Goal: Communication & Community: Share content

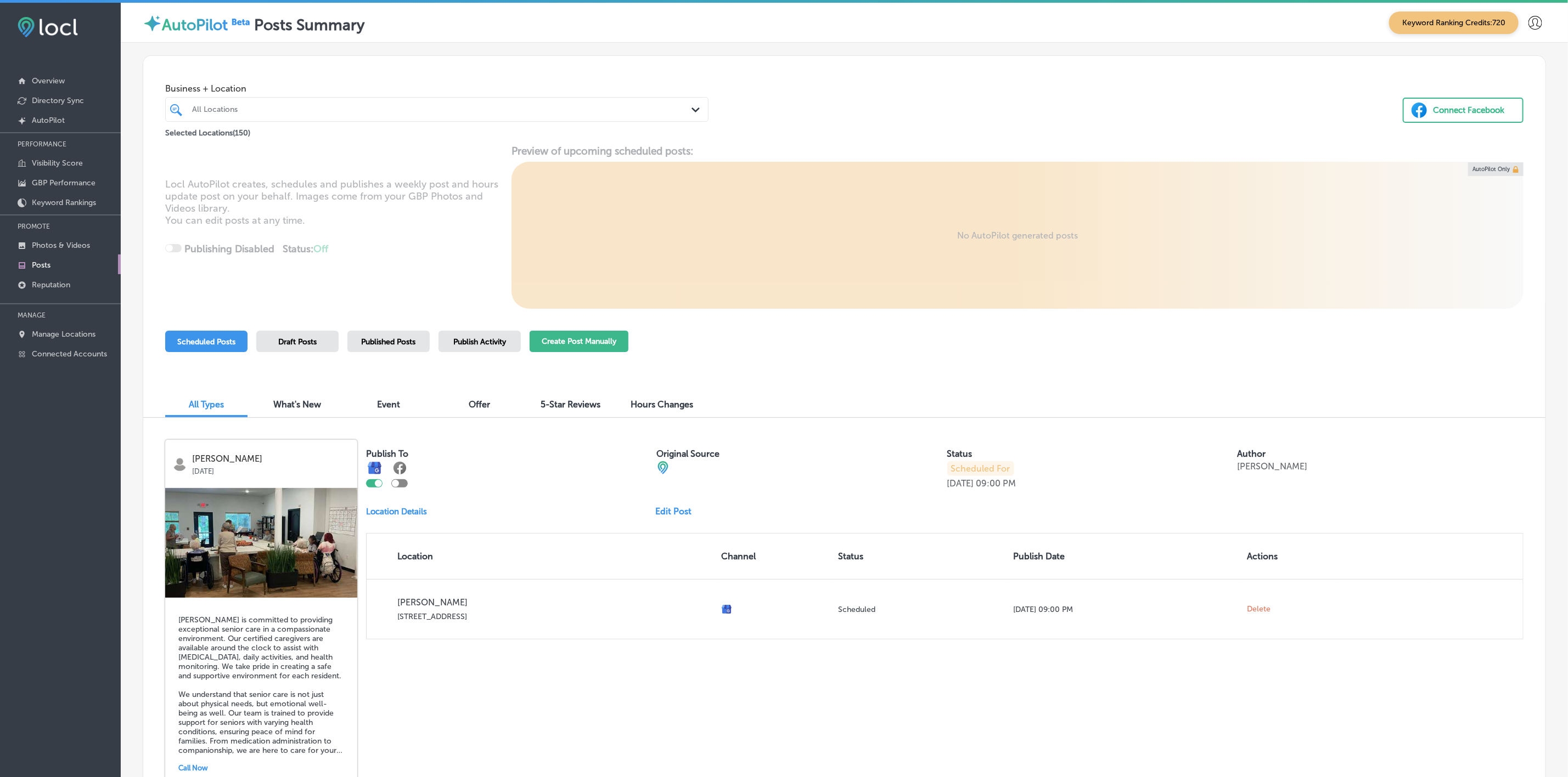
click at [570, 338] on button "Create Post Manually" at bounding box center [579, 341] width 99 height 21
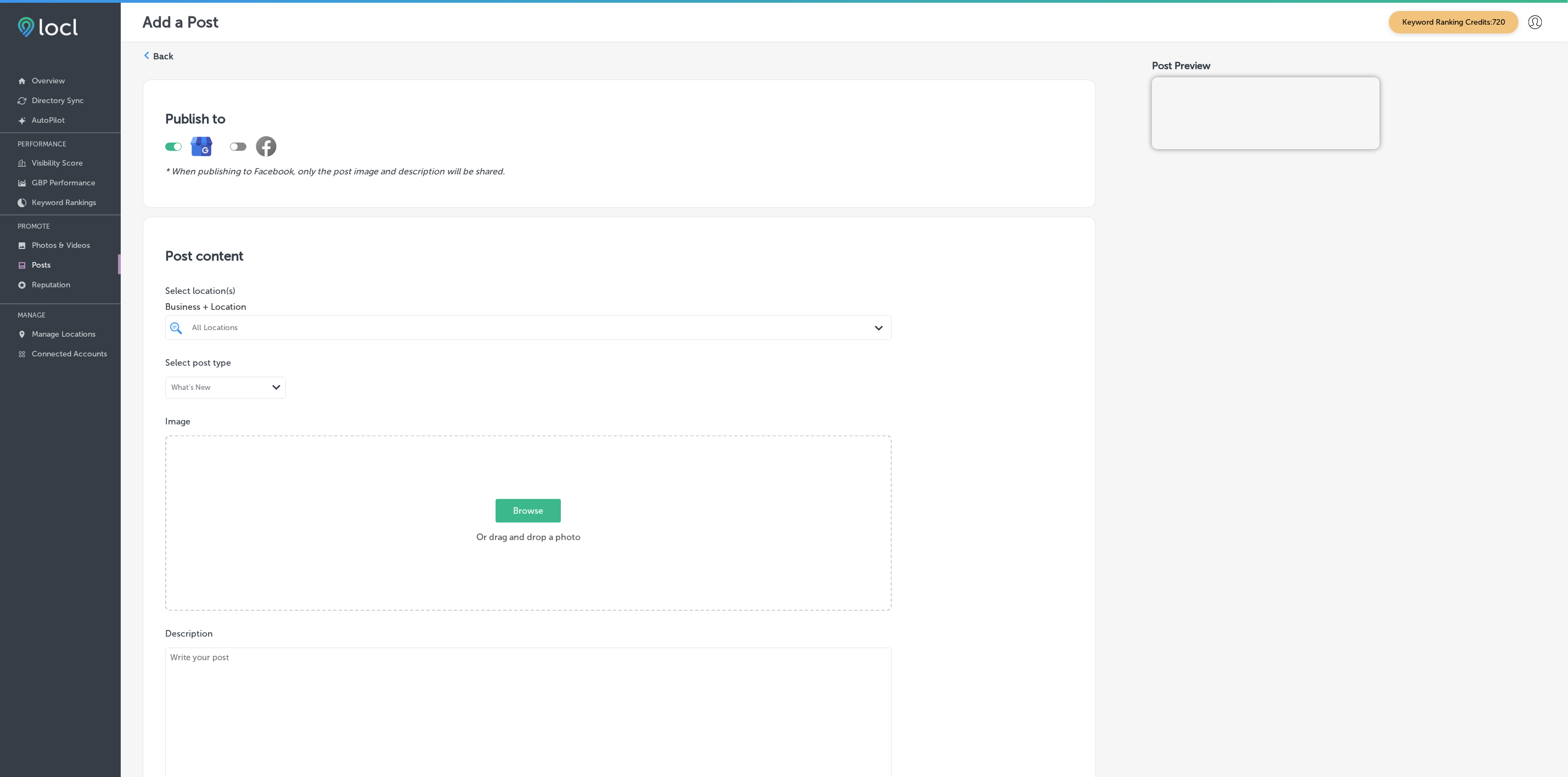
click at [820, 331] on div "All Locations" at bounding box center [534, 327] width 684 height 9
click at [183, 370] on input "checkbox" at bounding box center [179, 369] width 13 height 13
type input "a plu"
click at [1123, 383] on div "Publish to * When publishing to Facebook, only the post image and description w…" at bounding box center [844, 633] width 1403 height 1125
click at [523, 522] on span "Browse" at bounding box center [528, 511] width 65 height 24
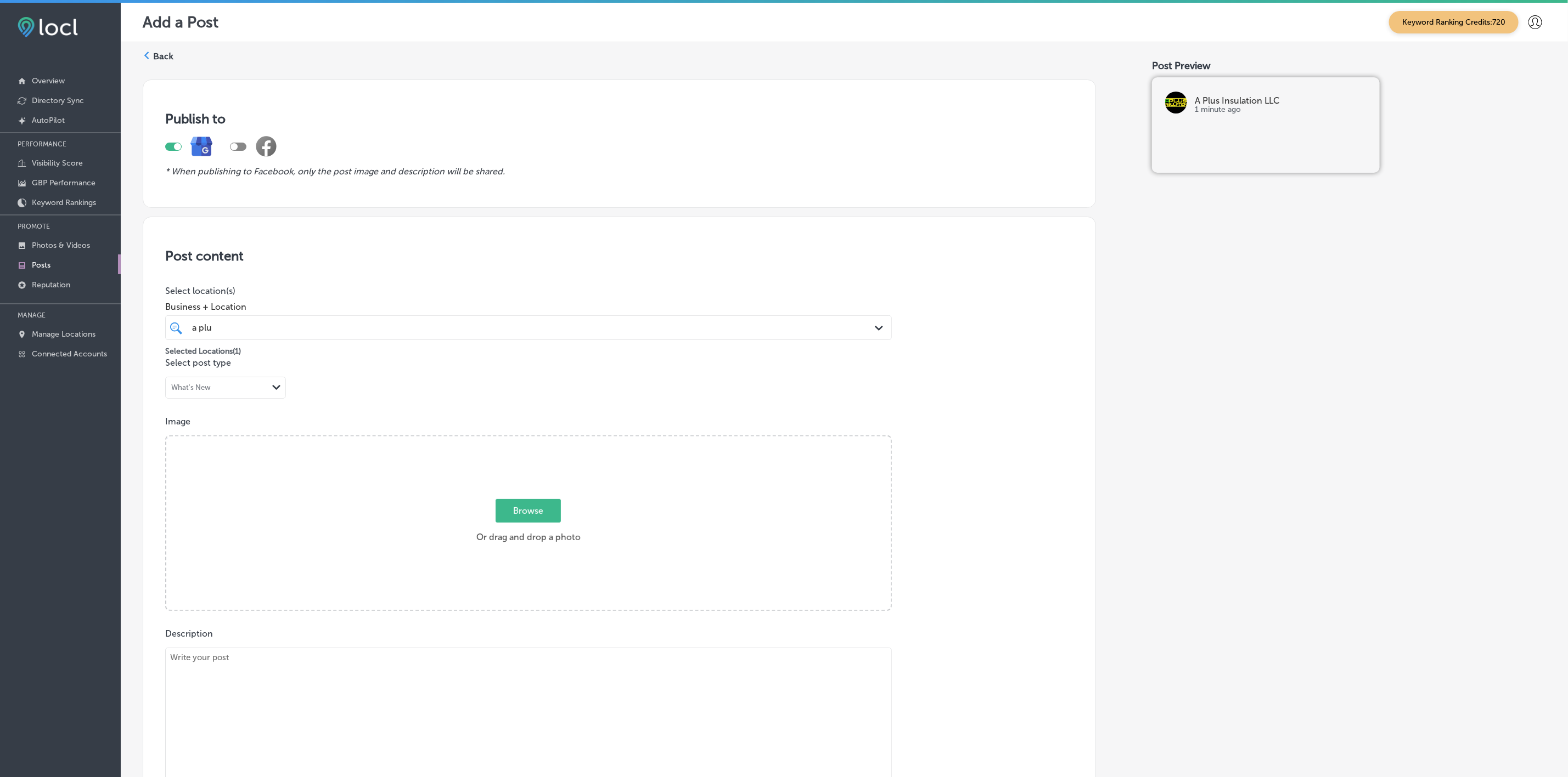
click at [523, 440] on input "Browse Or drag and drop a photo" at bounding box center [528, 438] width 724 height 4
type input "C:\fakepath\A-Plus-Insulation-12 (1).png"
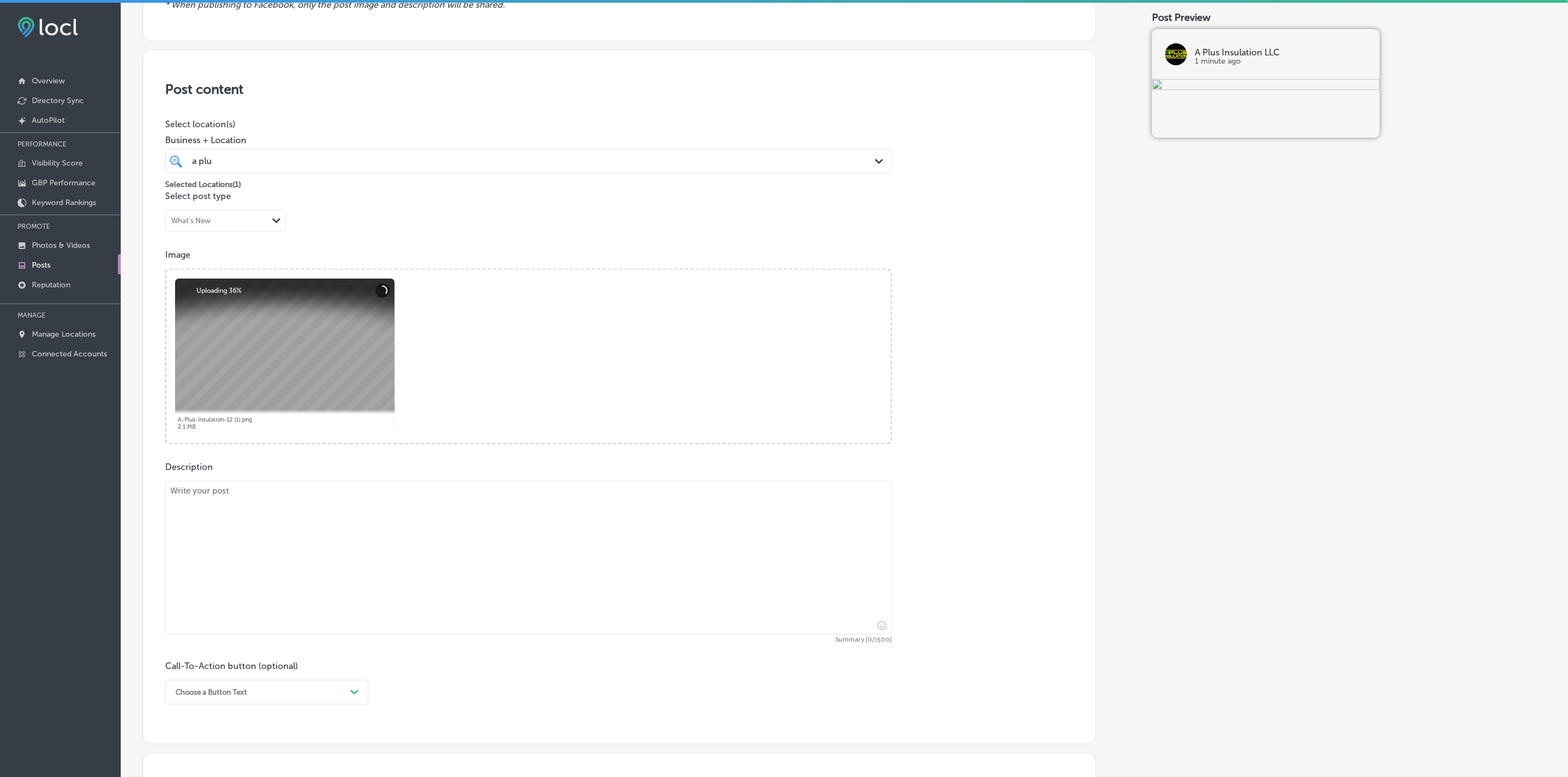
scroll to position [329, 0]
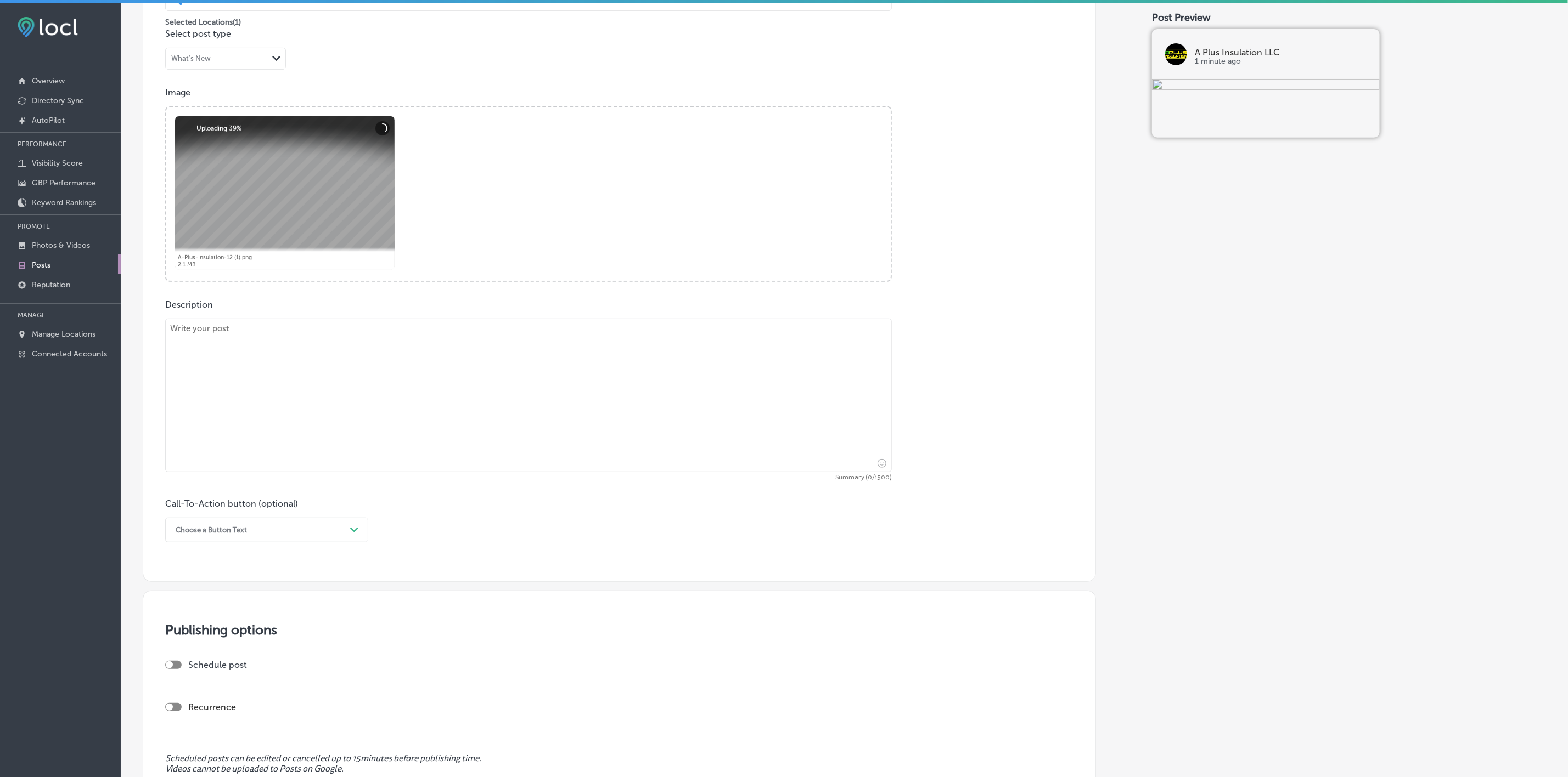
click at [467, 338] on textarea at bounding box center [528, 395] width 727 height 154
paste textarea "At A Plus Insulation LLC, we’re always looking for hardworking and reliable ind…"
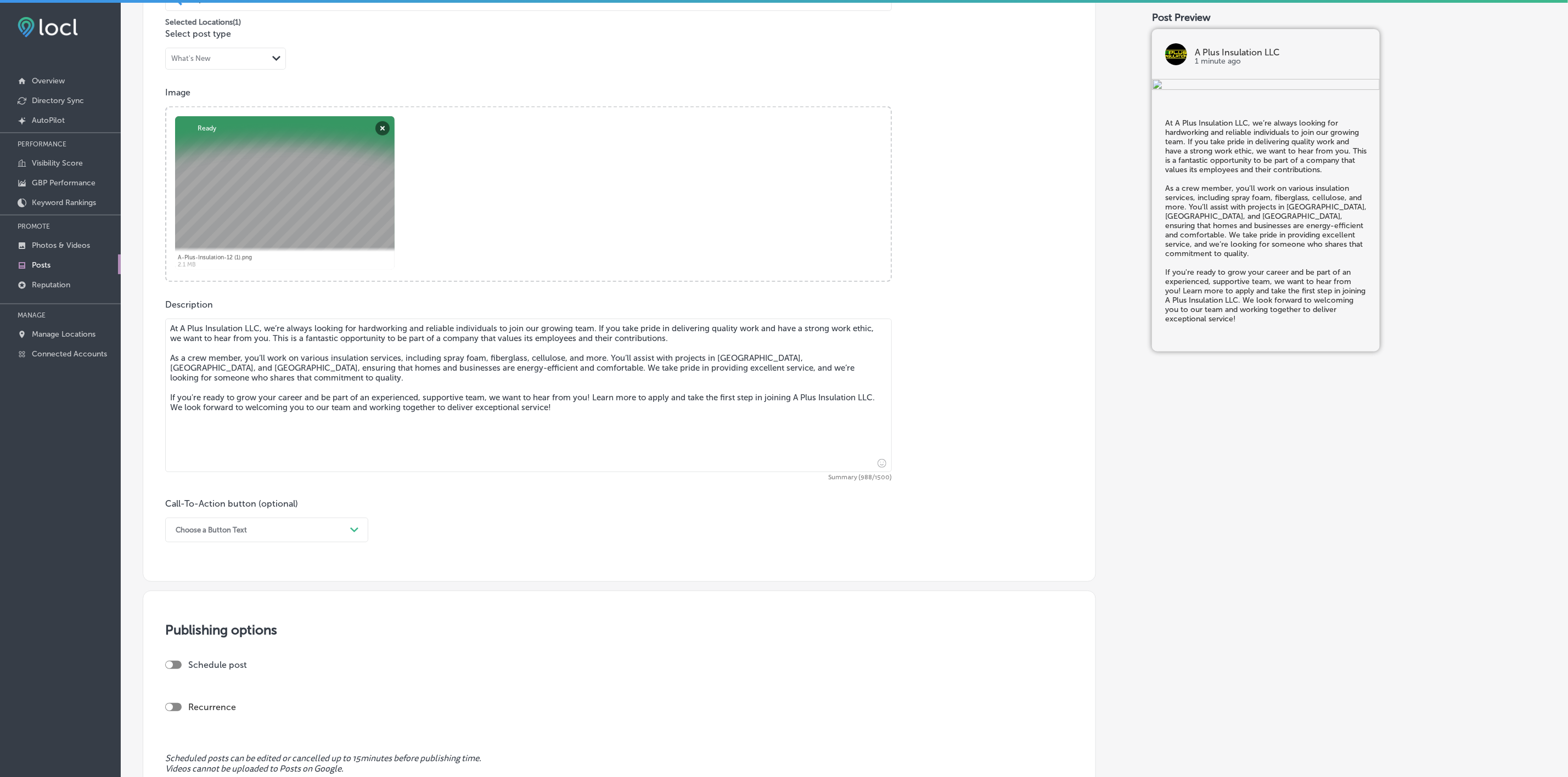
type textarea "At A Plus Insulation LLC, we’re always looking for hardworking and reliable ind…"
click at [354, 530] on icon "Path Created with Sketch." at bounding box center [354, 530] width 8 height 5
click at [216, 636] on div "Learn more" at bounding box center [267, 631] width 203 height 19
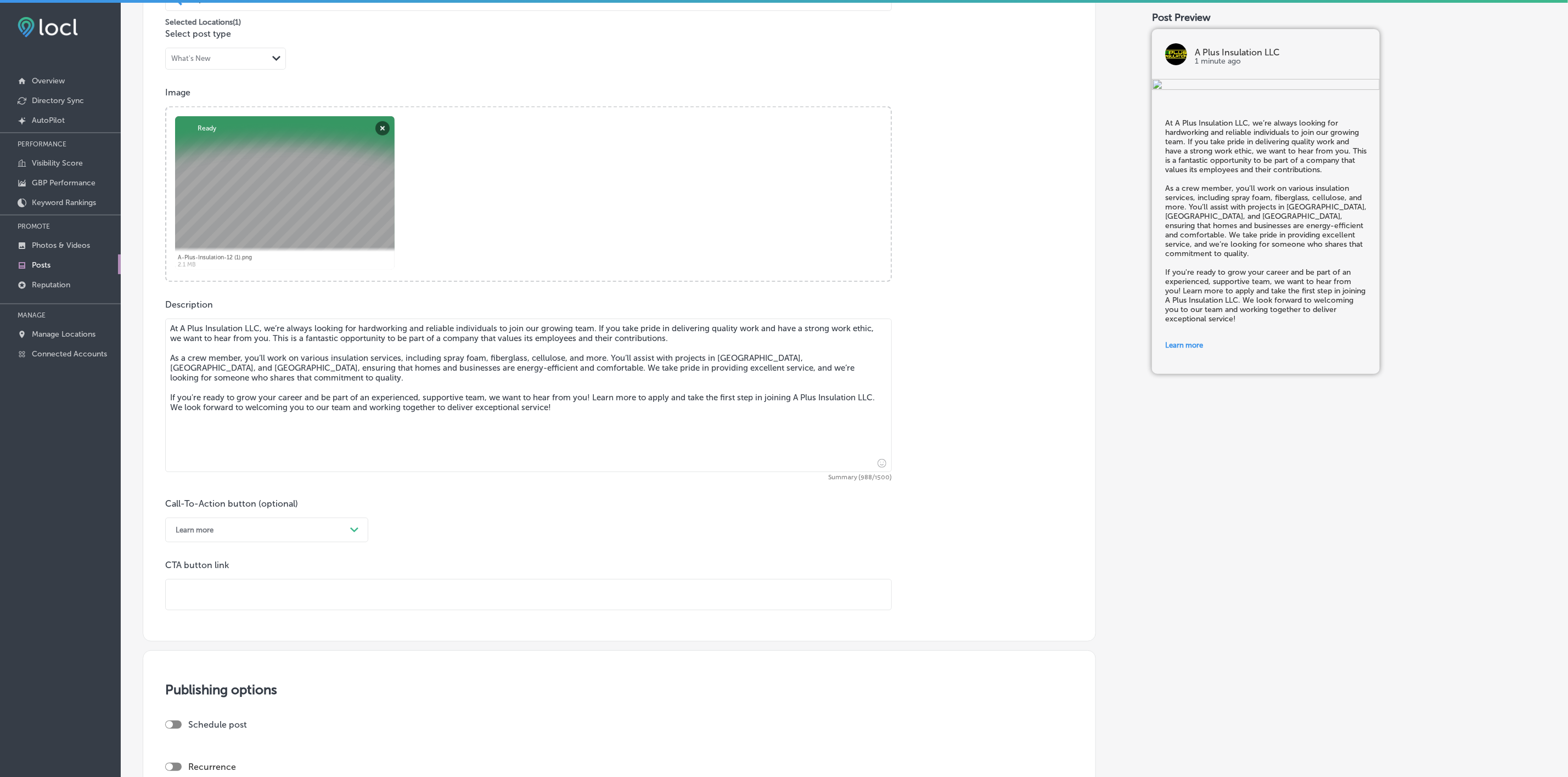
drag, startPoint x: 221, startPoint y: 617, endPoint x: 226, endPoint y: 599, distance: 18.7
click at [226, 599] on input "text" at bounding box center [528, 595] width 725 height 30
paste input "[URL][DOMAIN_NAME]"
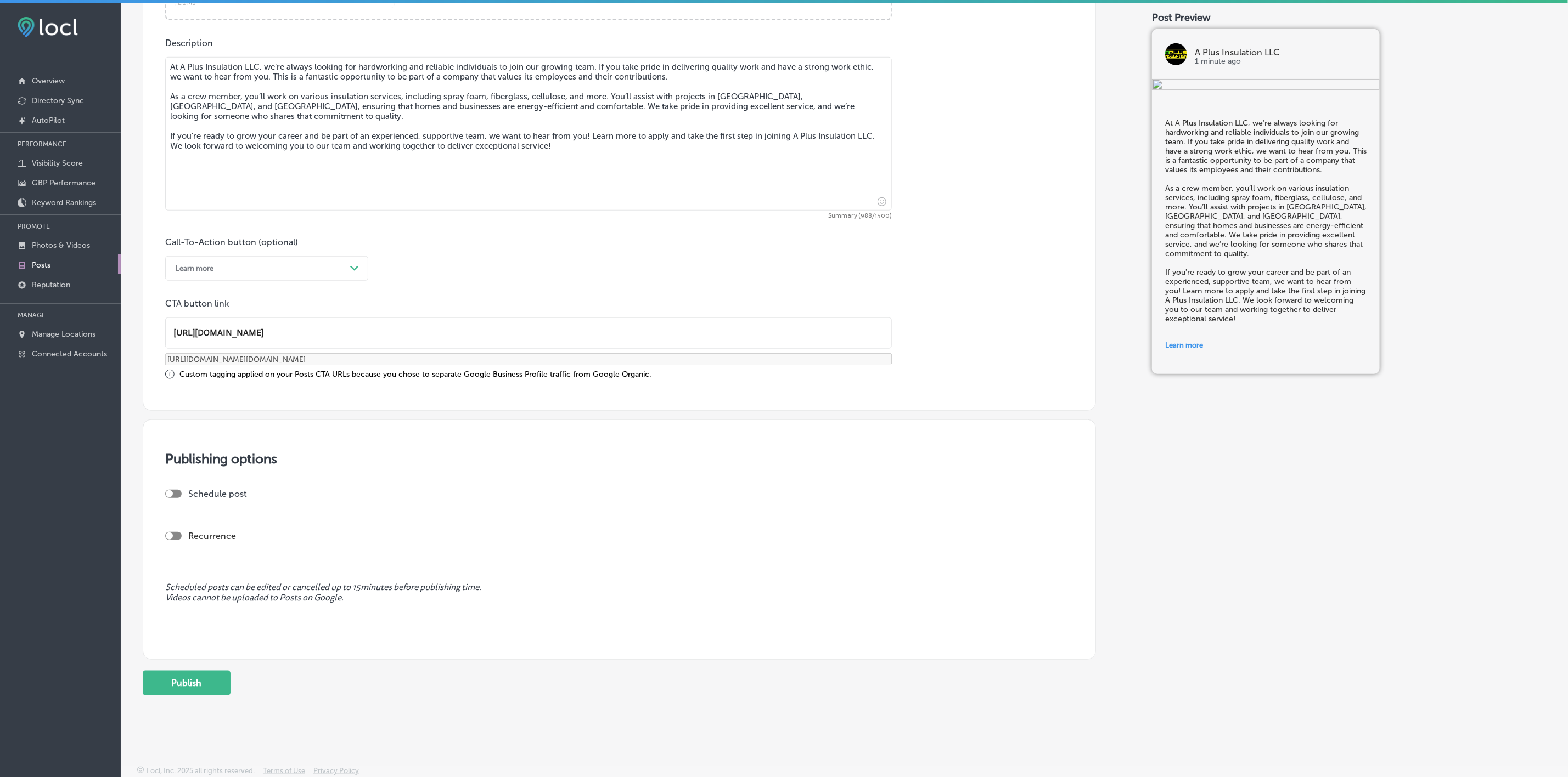
scroll to position [594, 0]
click at [174, 496] on div at bounding box center [173, 493] width 17 height 8
type input "[URL][DOMAIN_NAME]"
checkbox input "true"
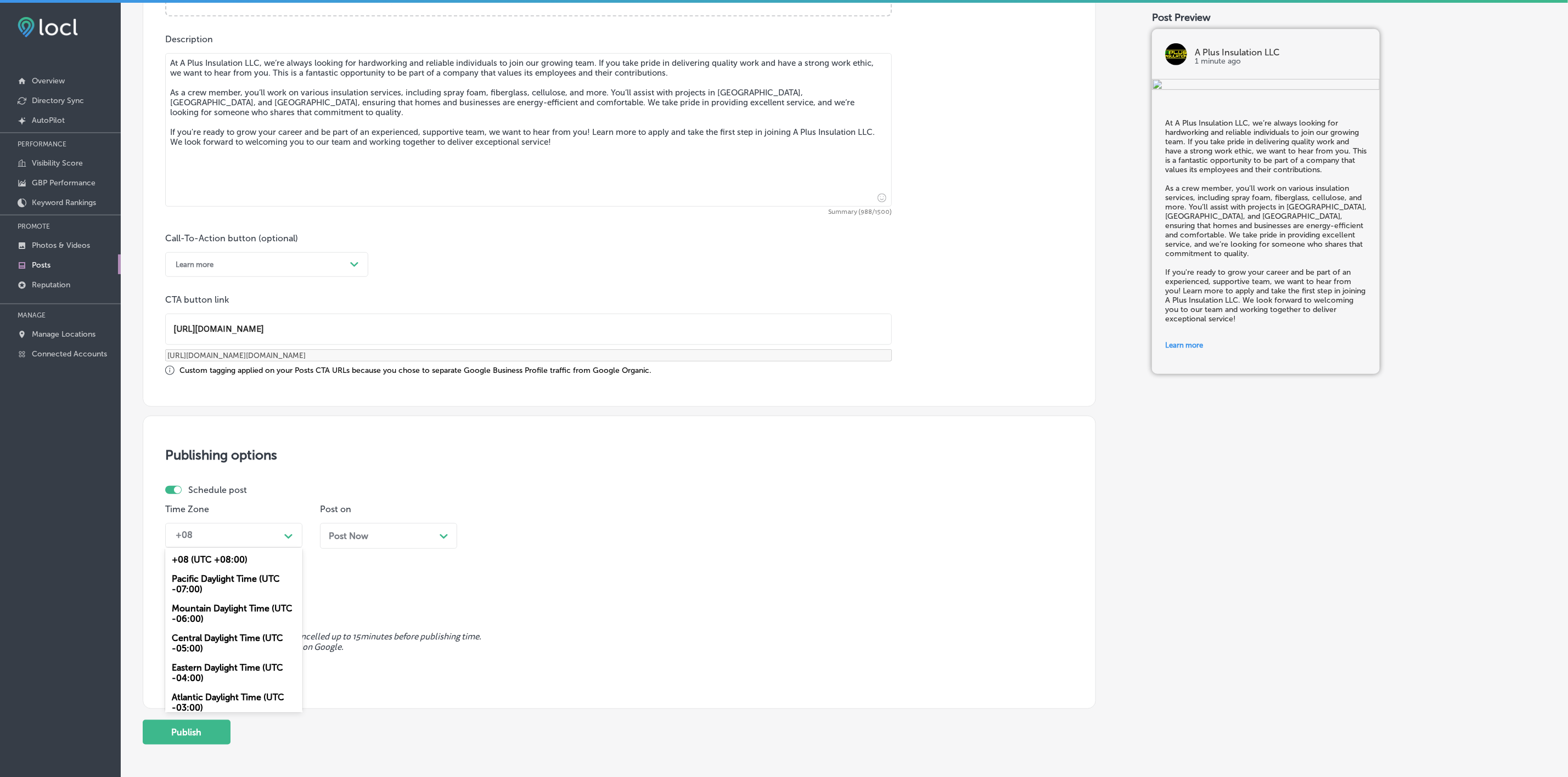
click at [271, 535] on div "+08" at bounding box center [224, 535] width 110 height 19
click at [215, 614] on div "Mountain Daylight Time (UTC -06:00)" at bounding box center [234, 614] width 137 height 30
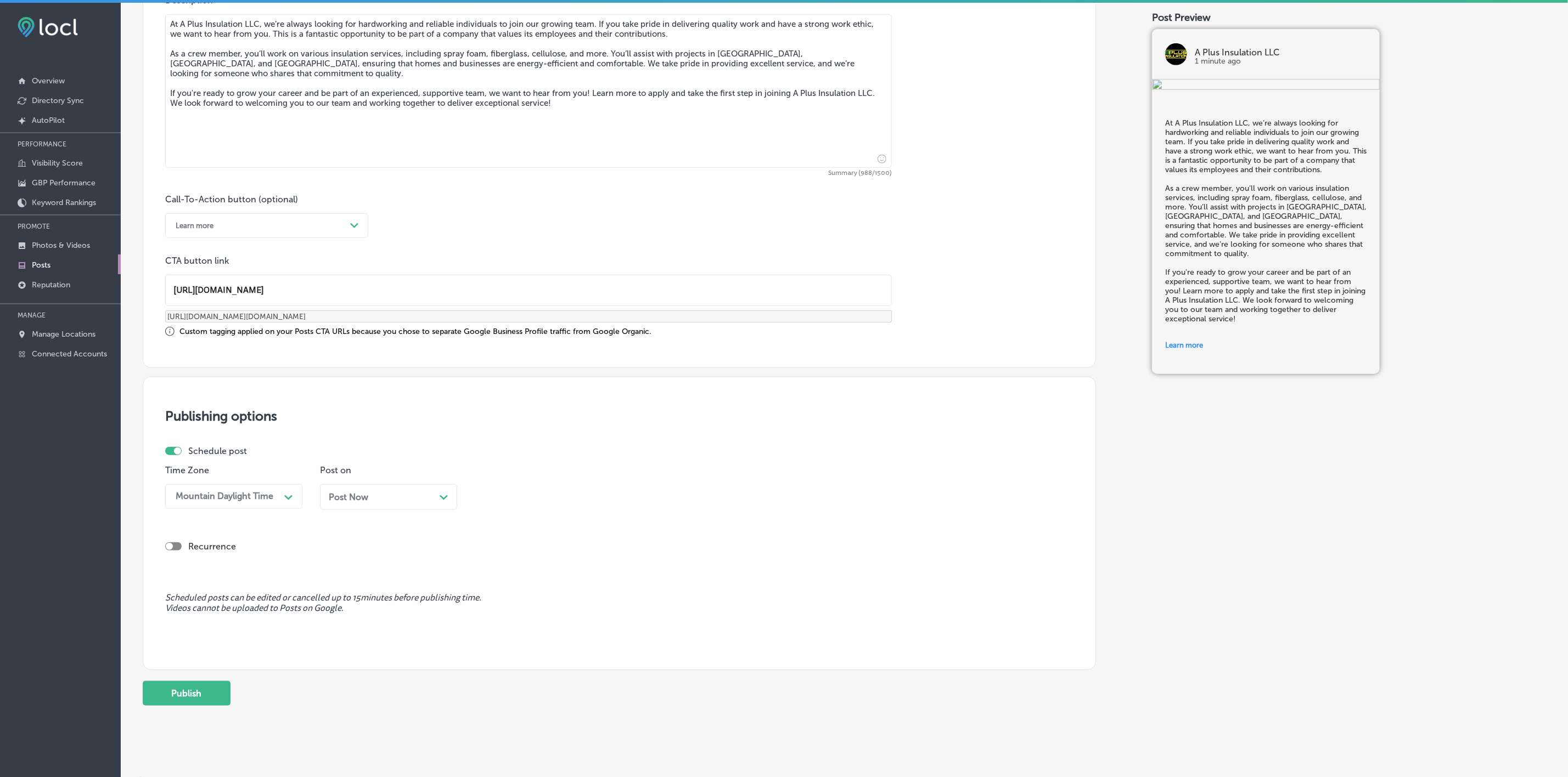
scroll to position [649, 0]
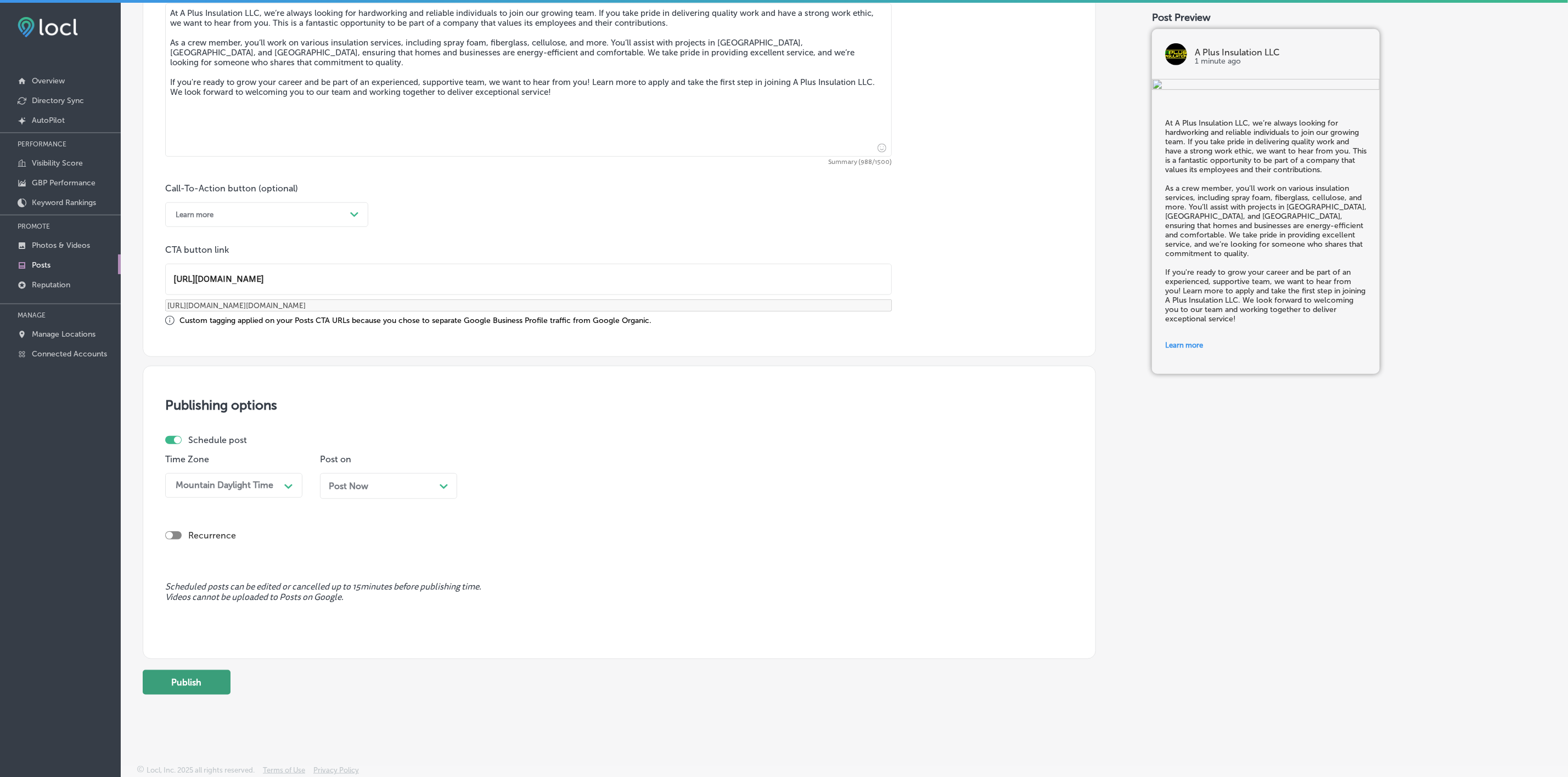
click at [197, 680] on button "Publish" at bounding box center [187, 683] width 88 height 25
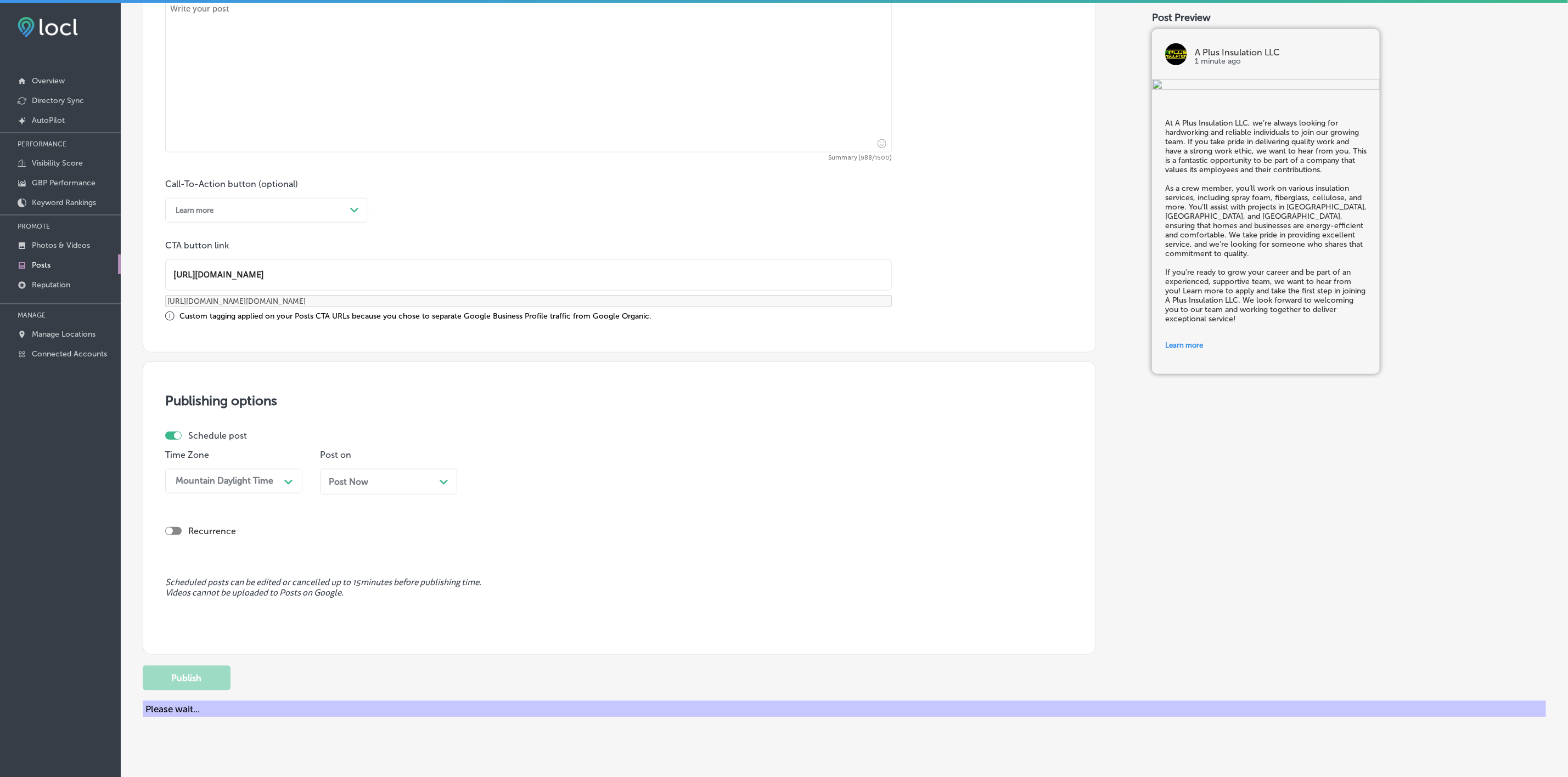
scroll to position [559, 0]
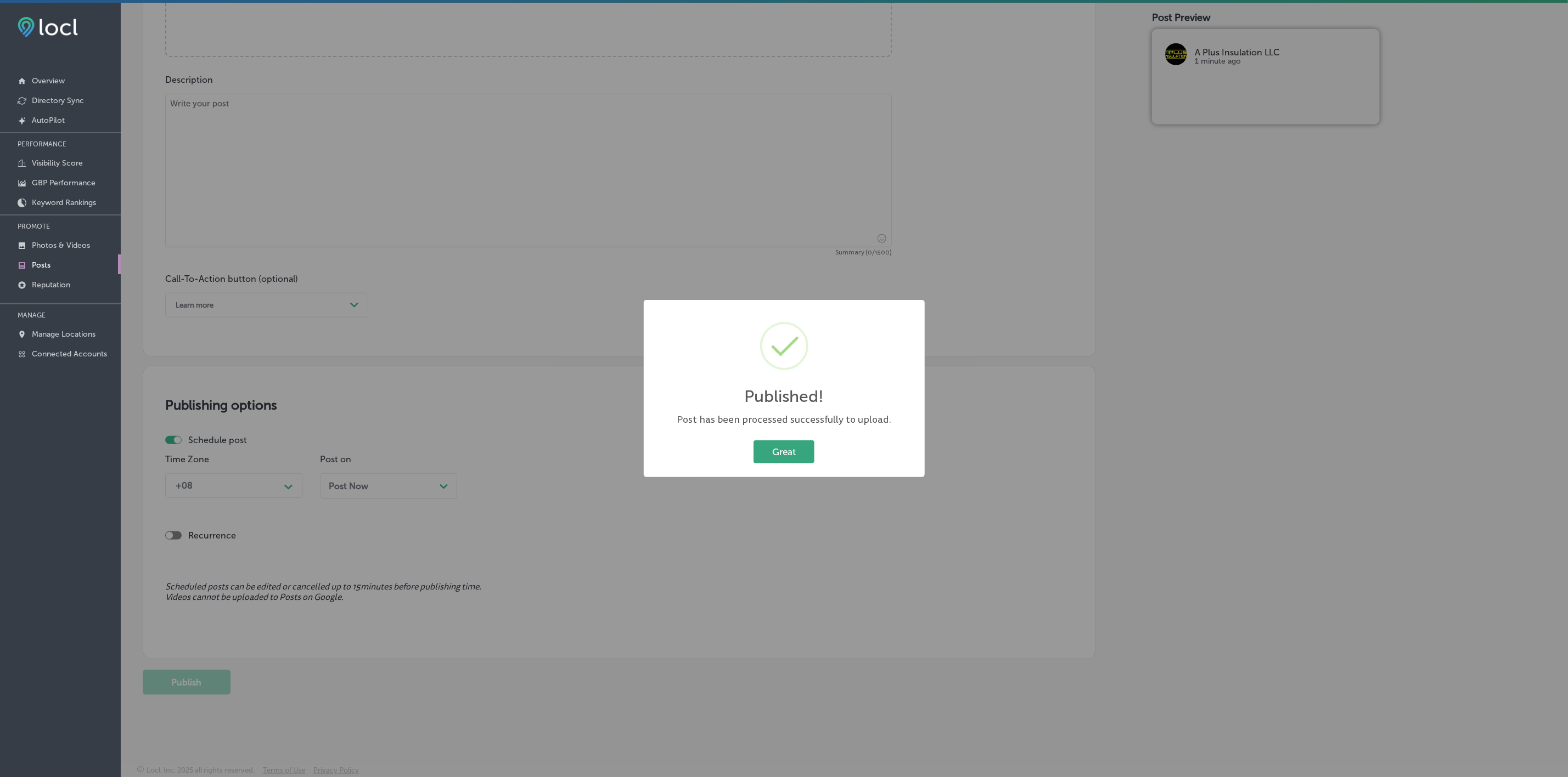
click at [792, 444] on button "Great" at bounding box center [784, 451] width 61 height 22
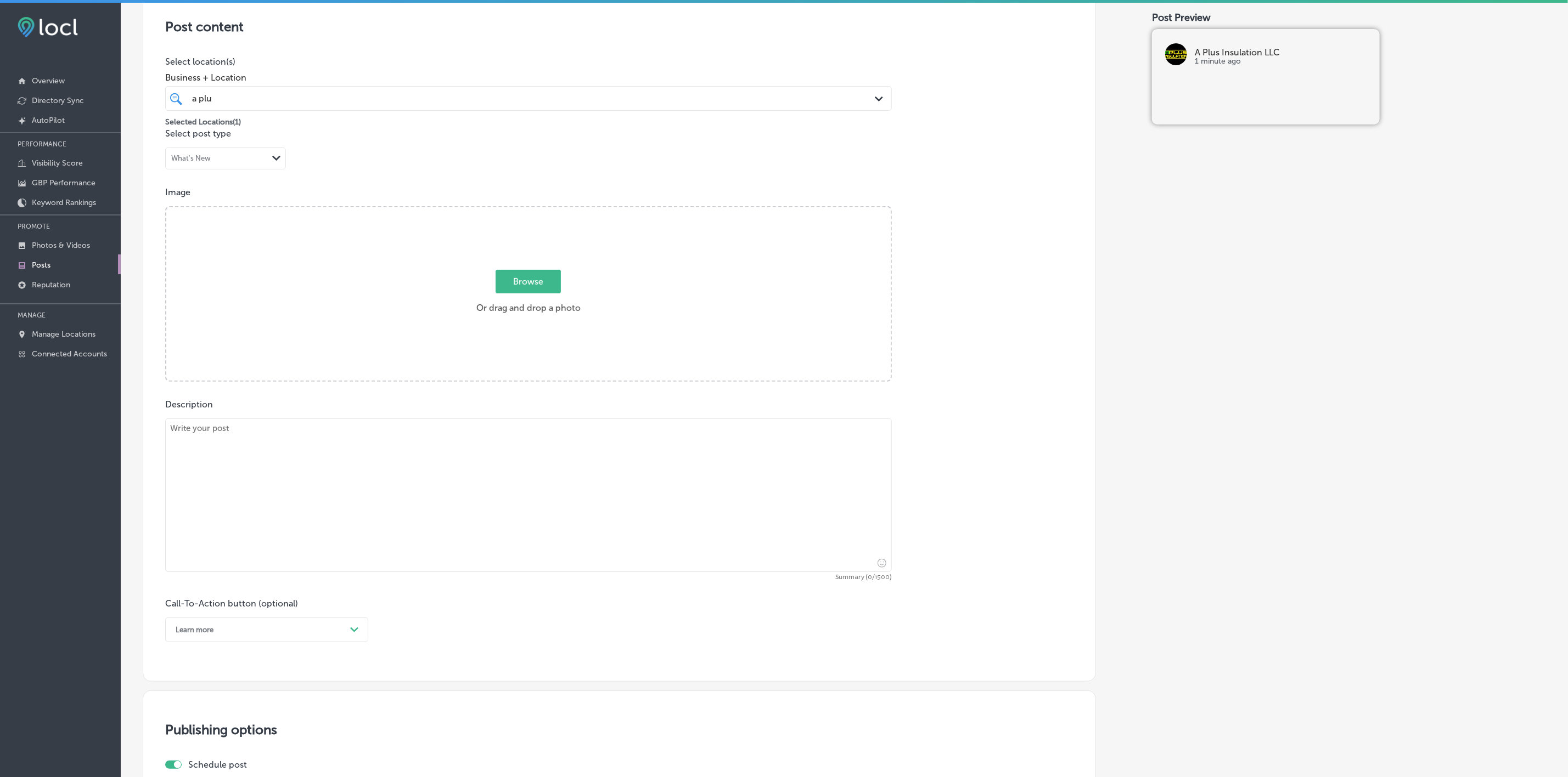
scroll to position [0, 0]
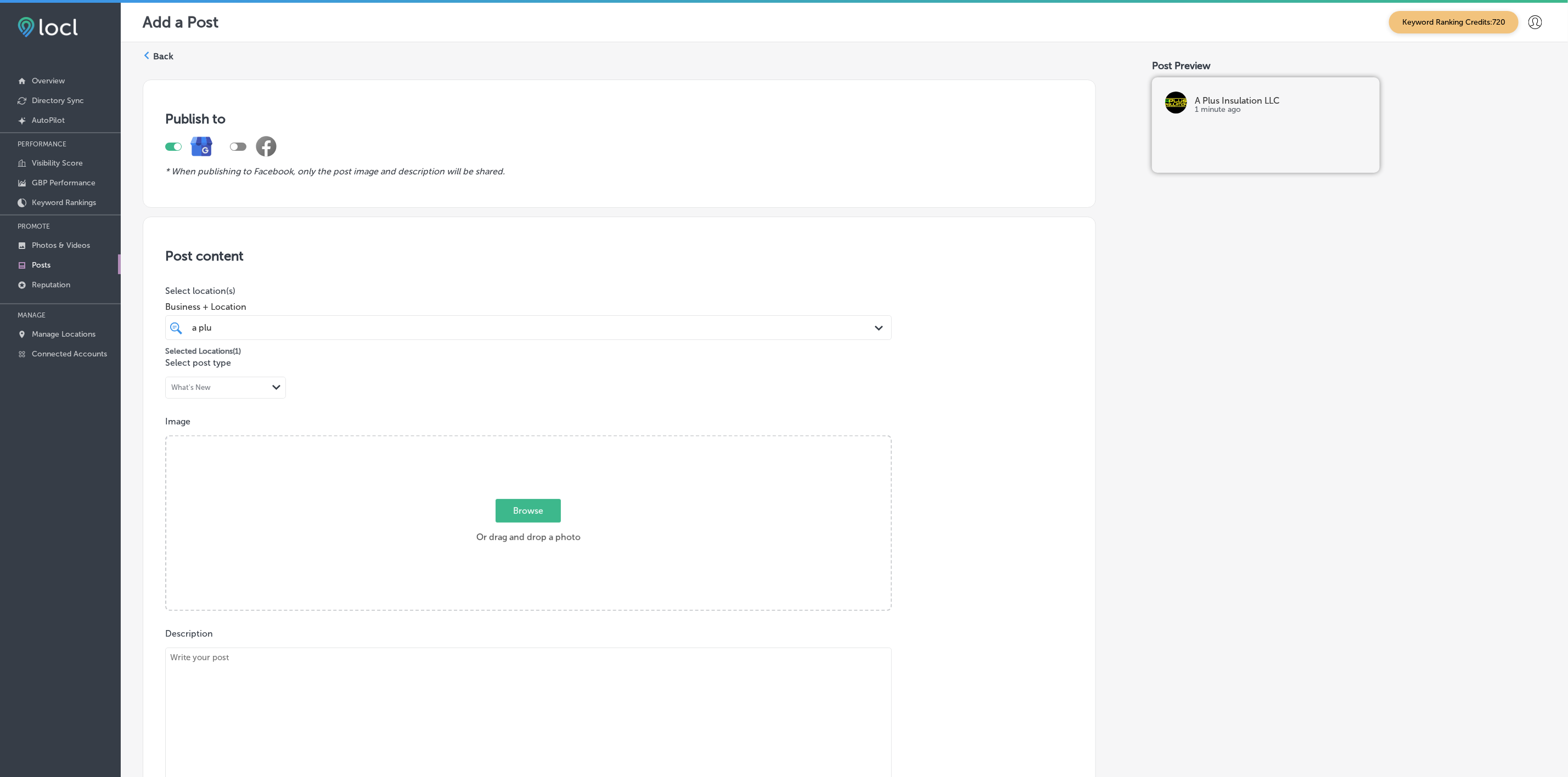
click at [43, 262] on p "Posts" at bounding box center [41, 265] width 19 height 9
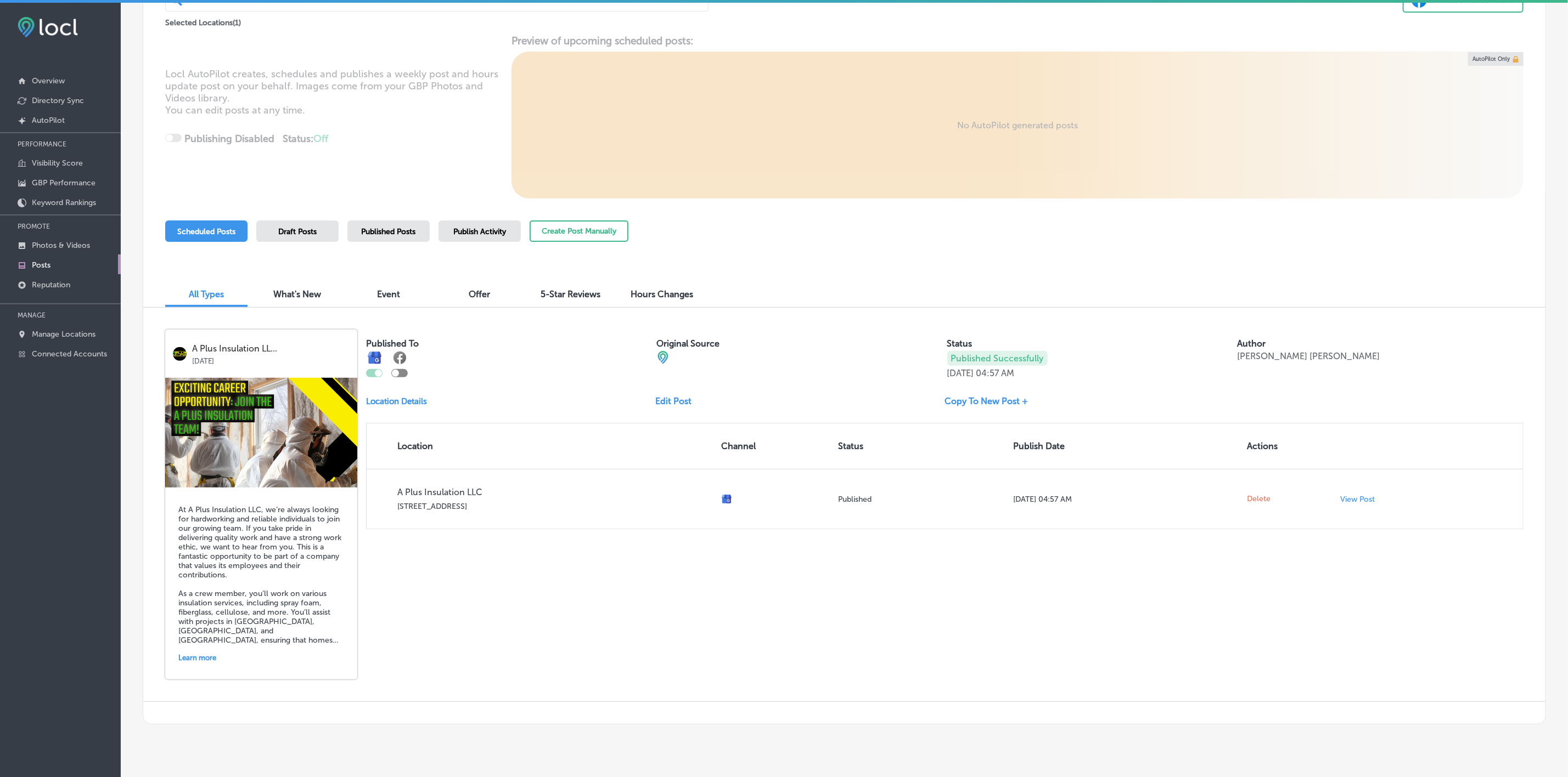
scroll to position [127, 0]
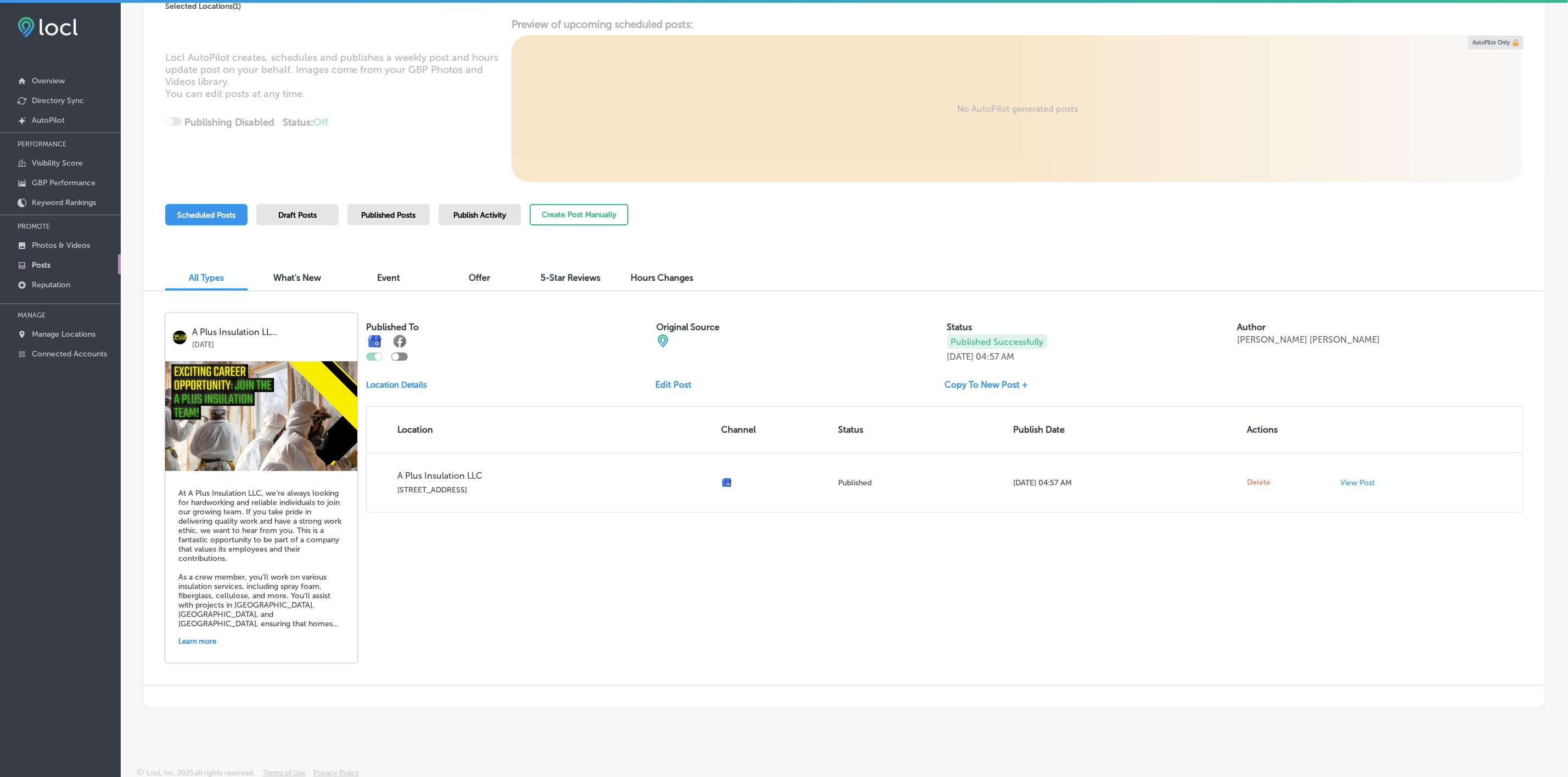
click at [221, 408] on img at bounding box center [261, 416] width 192 height 110
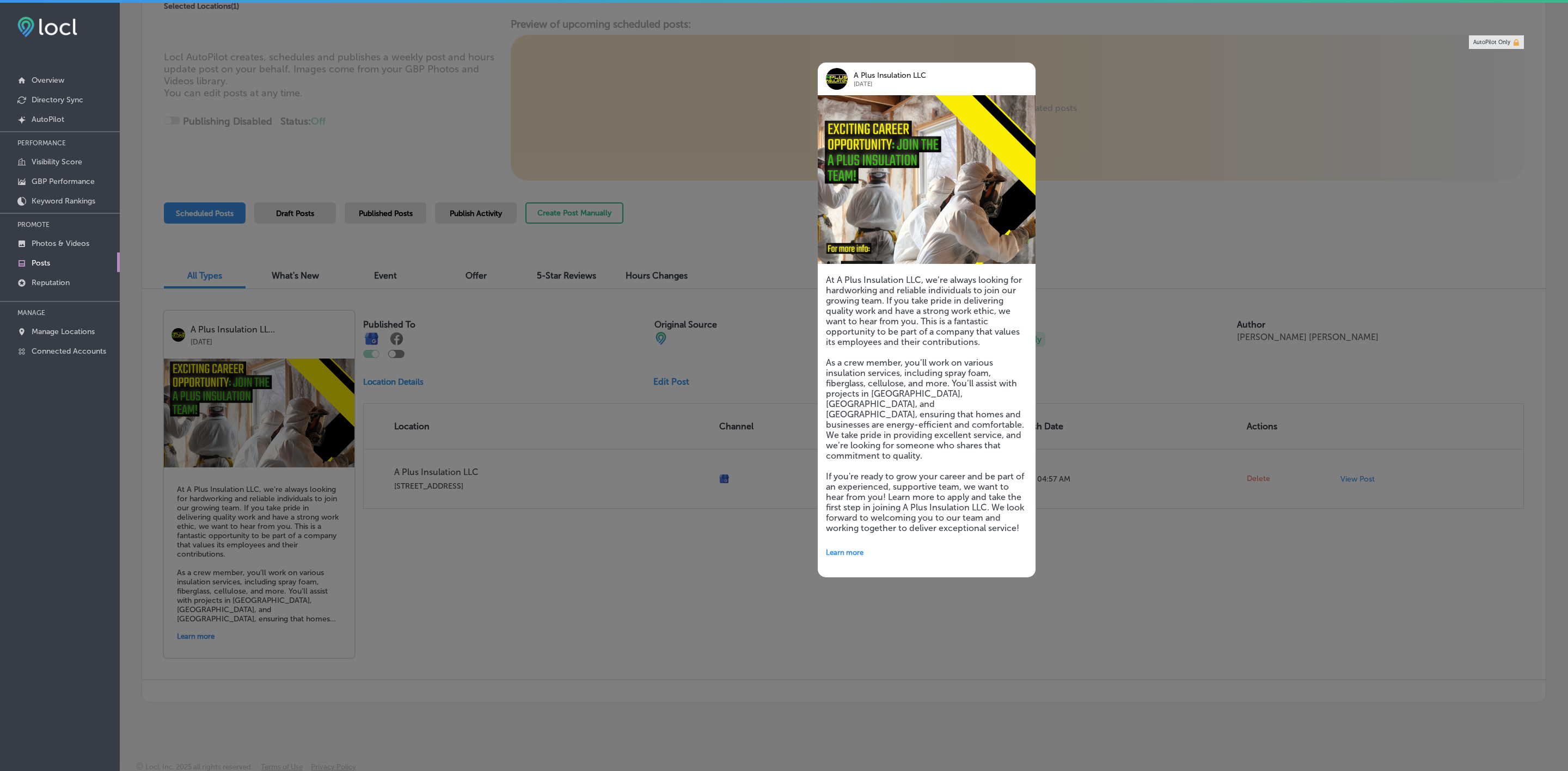
click at [701, 385] on div at bounding box center [784, 385] width 1568 height 771
